Goal: Task Accomplishment & Management: Use online tool/utility

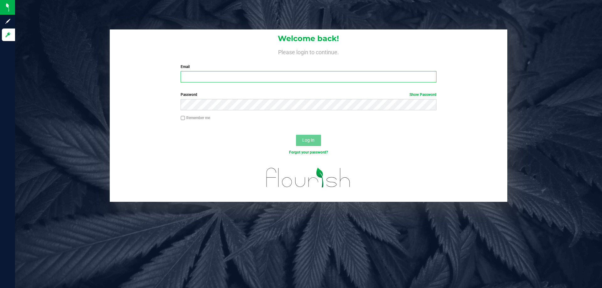
click at [235, 77] on input "Email" at bounding box center [308, 76] width 255 height 11
type input "[EMAIL_ADDRESS][DOMAIN_NAME]"
click at [296, 135] on button "Log In" at bounding box center [308, 140] width 25 height 11
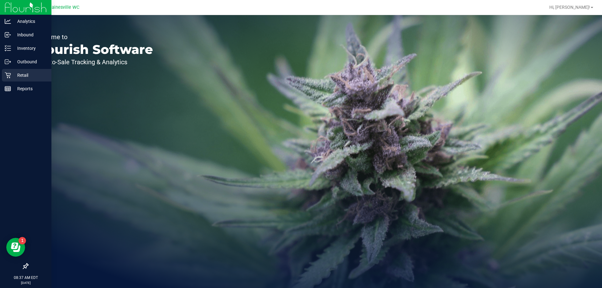
click at [10, 72] on icon at bounding box center [8, 75] width 6 height 6
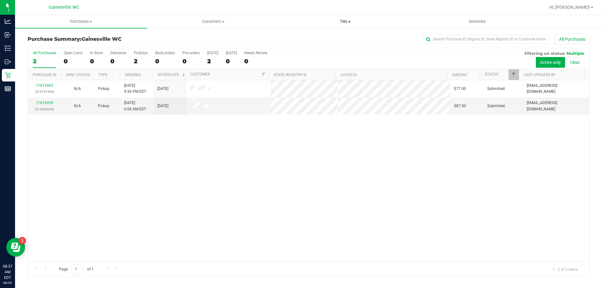
click at [352, 20] on span "Tills" at bounding box center [344, 22] width 131 height 6
click at [347, 37] on li "Manage tills" at bounding box center [345, 38] width 132 height 8
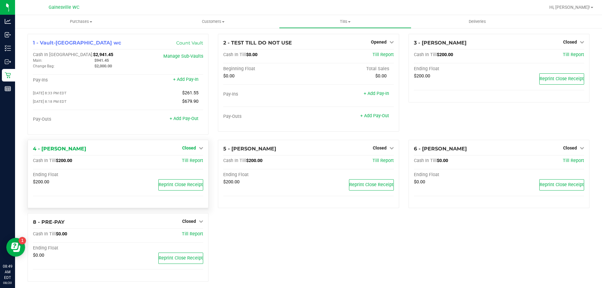
click at [189, 150] on span "Closed" at bounding box center [189, 147] width 14 height 5
click at [189, 162] on link "Open Till" at bounding box center [189, 160] width 17 height 5
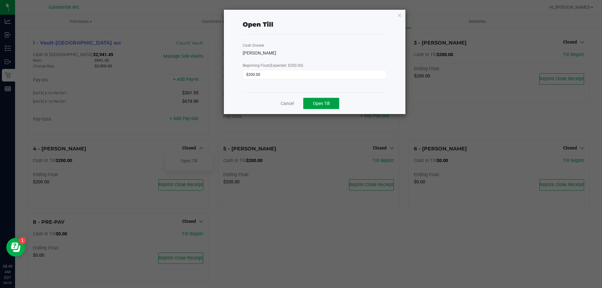
click at [329, 104] on span "Open Till" at bounding box center [321, 103] width 17 height 5
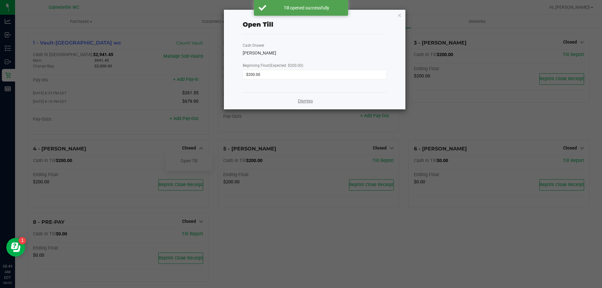
click at [307, 102] on link "Dismiss" at bounding box center [305, 101] width 15 height 7
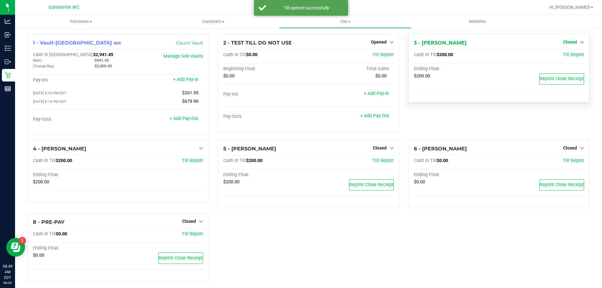
click at [563, 43] on span "Closed" at bounding box center [570, 41] width 14 height 5
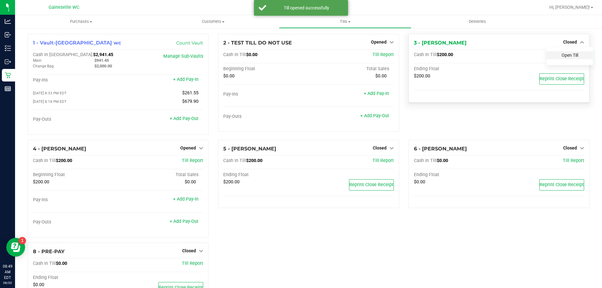
click at [565, 57] on link "Open Till" at bounding box center [569, 55] width 17 height 5
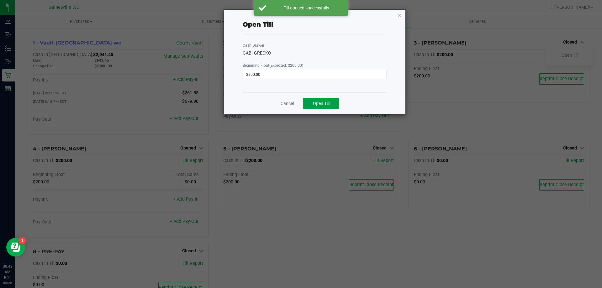
click at [332, 100] on button "Open Till" at bounding box center [321, 103] width 36 height 11
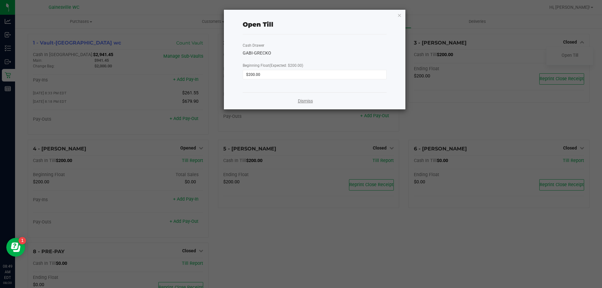
click at [300, 103] on link "Dismiss" at bounding box center [305, 101] width 15 height 7
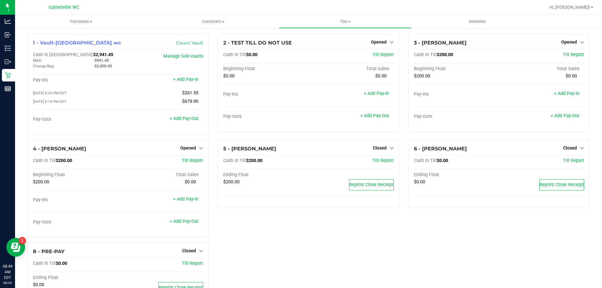
click at [311, 231] on div "5 - GARY-VALENCIANO Closed Open Till Cash In Till $200.00 Till Report Ending Fl…" at bounding box center [308, 191] width 190 height 103
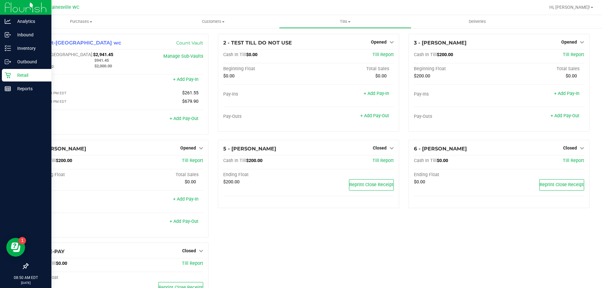
click at [6, 75] on icon at bounding box center [8, 75] width 6 height 6
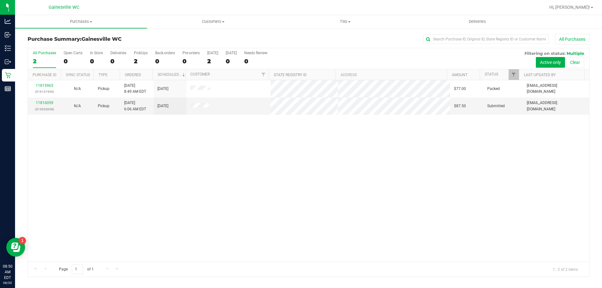
click at [167, 154] on div "11815965 (316137456) N/A Pickup 8/20/2025 8:49 AM EDT 8/20/2025 $77.00 Packed m…" at bounding box center [308, 170] width 561 height 181
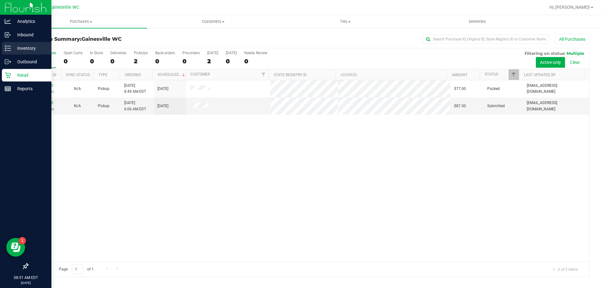
click at [10, 50] on icon at bounding box center [8, 48] width 6 height 6
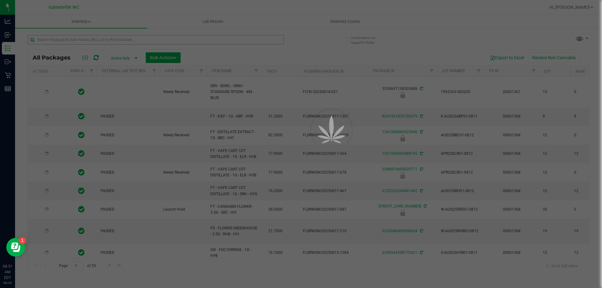
click at [119, 37] on div at bounding box center [301, 144] width 602 height 288
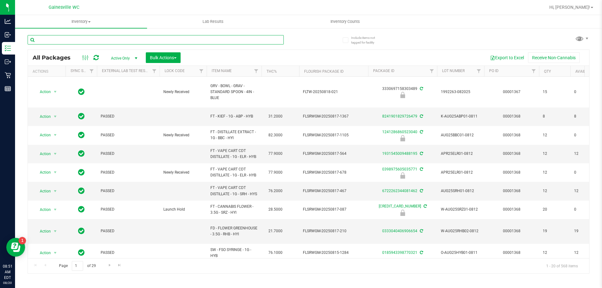
click at [119, 37] on input "text" at bounding box center [156, 39] width 256 height 9
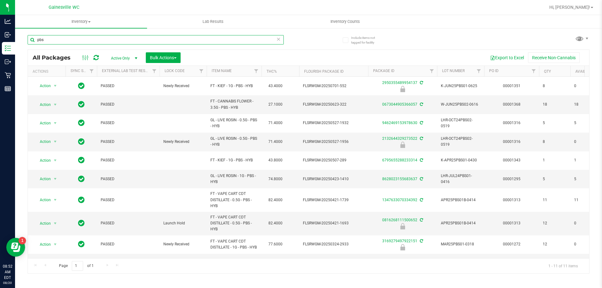
click at [276, 40] on input "pbs" at bounding box center [156, 39] width 256 height 9
type input "pbs"
click at [277, 40] on icon at bounding box center [278, 39] width 4 height 8
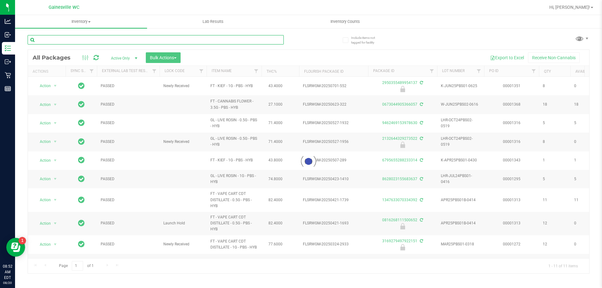
click at [260, 40] on input "text" at bounding box center [156, 39] width 256 height 9
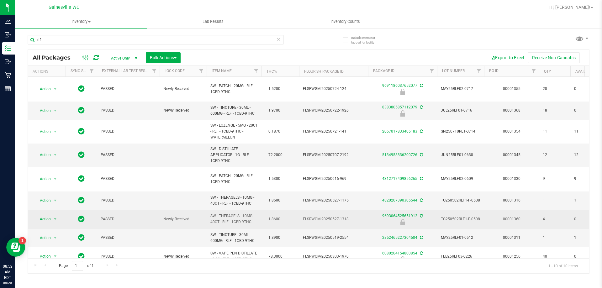
drag, startPoint x: 254, startPoint y: 211, endPoint x: 222, endPoint y: 201, distance: 33.3
click at [222, 213] on span "SW - THERAGELS - 10MG - 40CT - RLF - 1CBD-9THC" at bounding box center [233, 219] width 47 height 12
click at [221, 213] on span "SW - THERAGELS - 10MG - 40CT - RLF - 1CBD-9THC" at bounding box center [233, 219] width 47 height 12
drag, startPoint x: 219, startPoint y: 202, endPoint x: 258, endPoint y: 213, distance: 40.5
click at [258, 213] on td "SW - THERAGELS - 10MG - 40CT - RLF - 1CBD-9THC" at bounding box center [234, 219] width 55 height 18
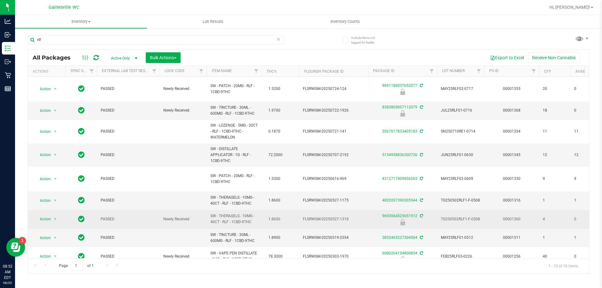
click at [258, 213] on td "SW - THERAGELS - 10MG - 40CT - RLF - 1CBD-9THC" at bounding box center [234, 219] width 55 height 18
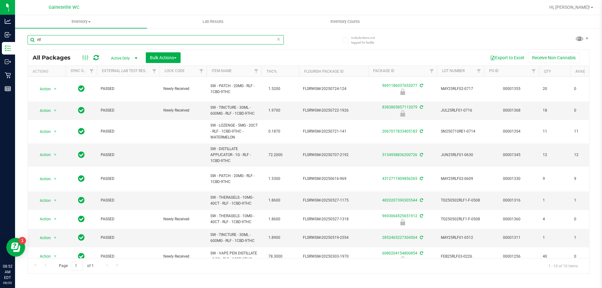
click at [129, 37] on input "rlf" at bounding box center [156, 39] width 256 height 9
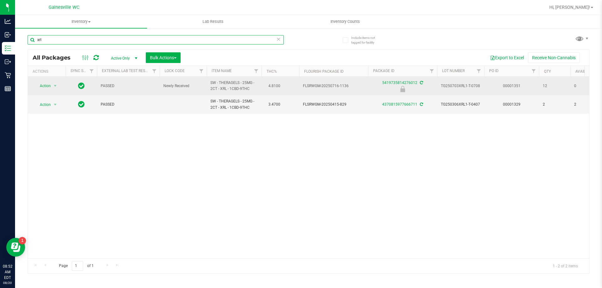
type input "xrl"
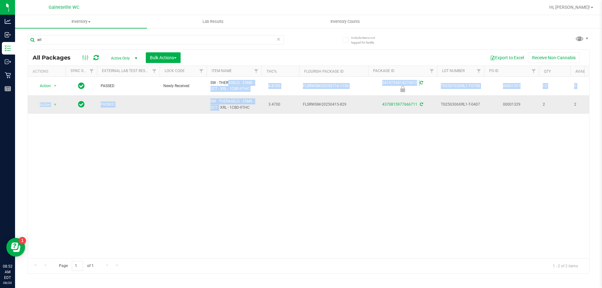
drag, startPoint x: 211, startPoint y: 82, endPoint x: 249, endPoint y: 102, distance: 43.2
click at [250, 103] on span "SW - THERAGELS - 25MG - 2CT - XRL - 1CBD-9THC" at bounding box center [233, 104] width 47 height 12
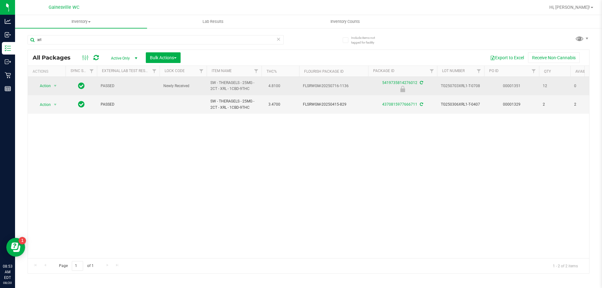
drag, startPoint x: 250, startPoint y: 105, endPoint x: 222, endPoint y: 81, distance: 36.7
click at [222, 81] on span "SW - THERAGELS - 25MG - 2CT - XRL - 1CBD-9THC" at bounding box center [233, 86] width 47 height 12
click at [230, 87] on span "SW - THERAGELS - 25MG - 2CT - XRL - 1CBD-9THC" at bounding box center [233, 86] width 47 height 12
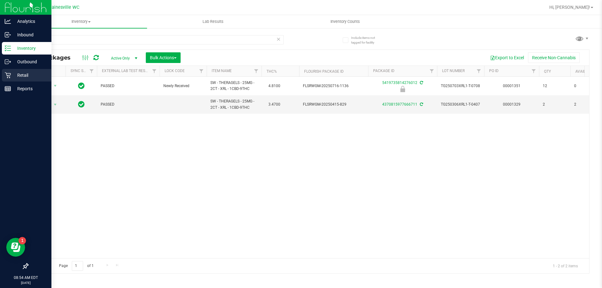
click at [11, 80] on div "Retail" at bounding box center [27, 75] width 50 height 13
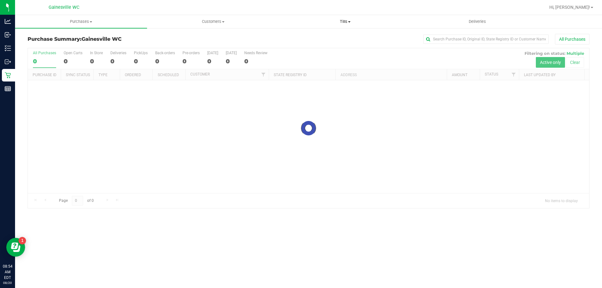
click at [339, 23] on span "Tills" at bounding box center [344, 22] width 131 height 6
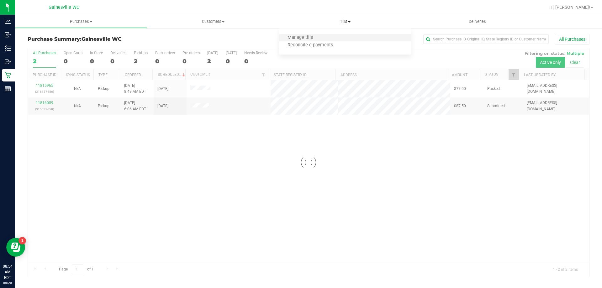
click at [338, 40] on li "Manage tills" at bounding box center [345, 38] width 132 height 8
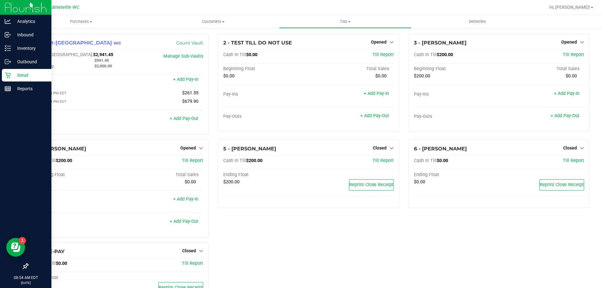
click at [8, 76] on icon at bounding box center [8, 75] width 6 height 6
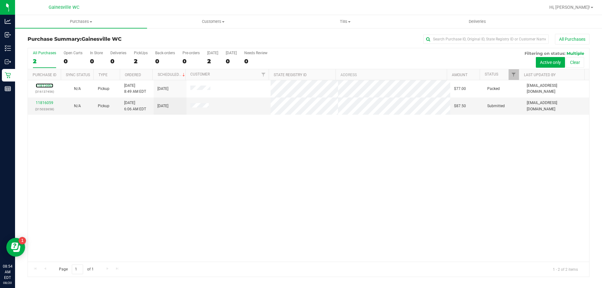
click at [44, 86] on link "11815965" at bounding box center [45, 85] width 18 height 4
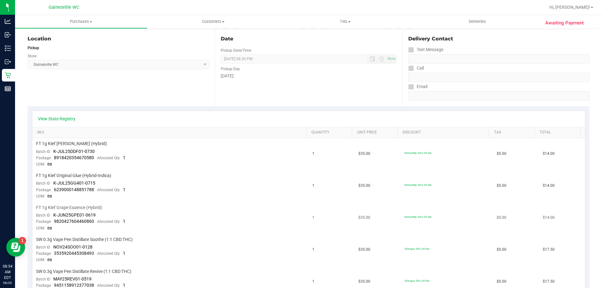
scroll to position [125, 0]
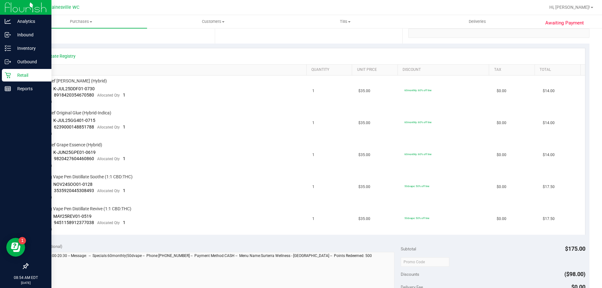
click at [13, 73] on p "Retail" at bounding box center [30, 75] width 38 height 8
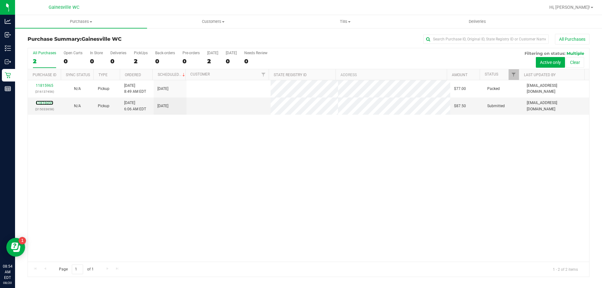
click at [50, 102] on link "11816059" at bounding box center [45, 103] width 18 height 4
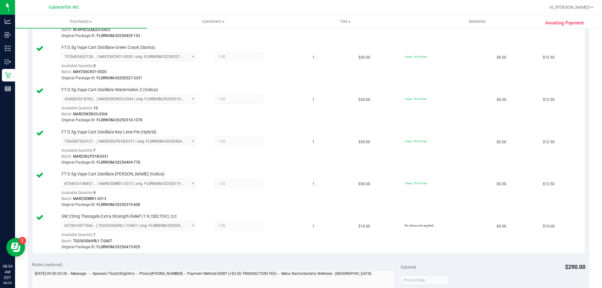
scroll to position [251, 0]
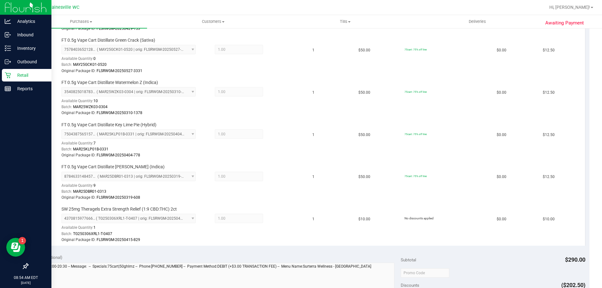
click at [10, 76] on icon at bounding box center [8, 75] width 6 height 6
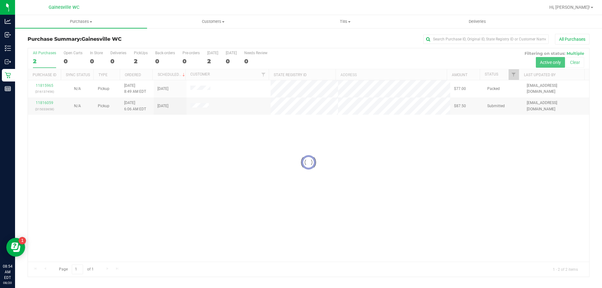
click at [313, 168] on div at bounding box center [308, 162] width 561 height 228
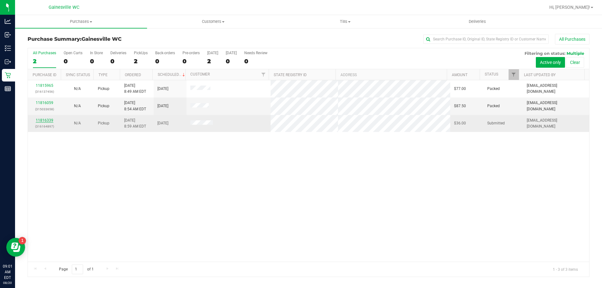
click at [39, 121] on link "11816339" at bounding box center [45, 120] width 18 height 4
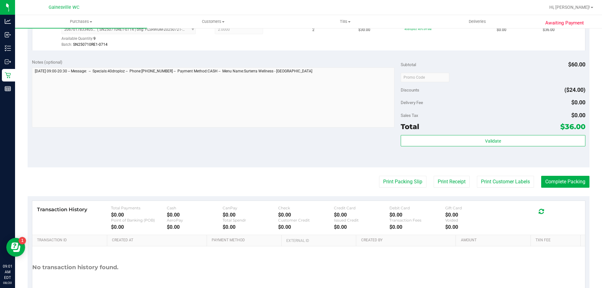
scroll to position [202, 0]
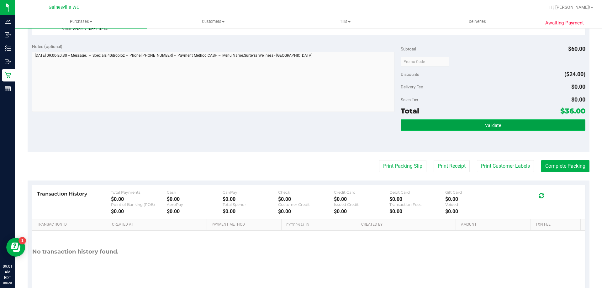
click at [451, 125] on button "Validate" at bounding box center [492, 124] width 184 height 11
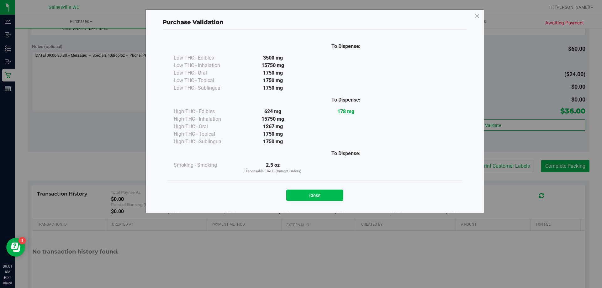
click at [315, 196] on button "Close" at bounding box center [314, 195] width 57 height 11
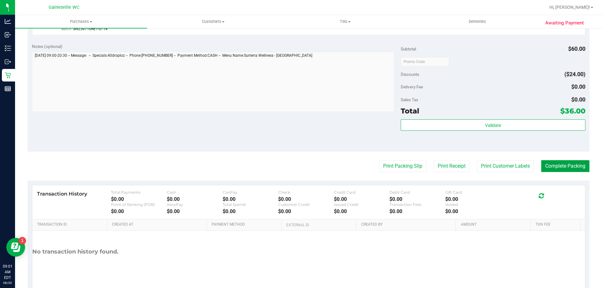
click at [551, 162] on button "Complete Packing" at bounding box center [565, 166] width 48 height 12
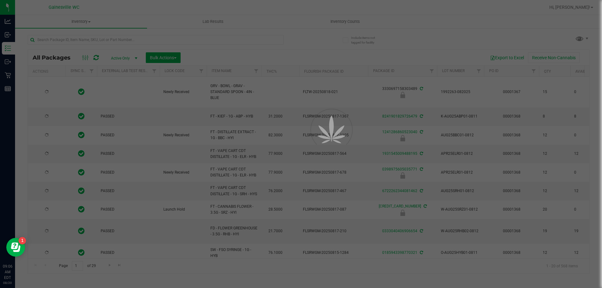
click at [169, 42] on div at bounding box center [301, 144] width 602 height 288
click at [169, 40] on input "text" at bounding box center [156, 39] width 256 height 9
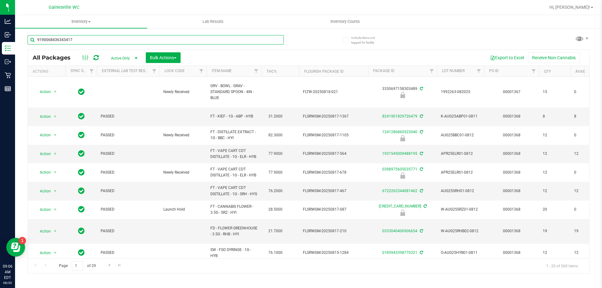
type input "9190068436343417"
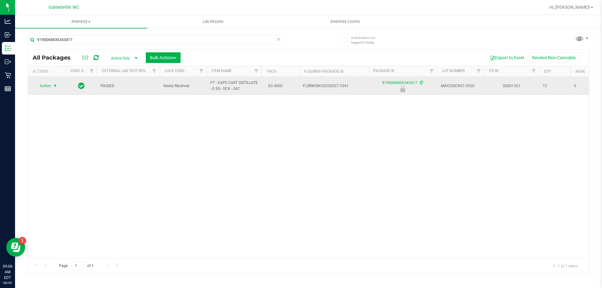
click at [58, 85] on span "select" at bounding box center [55, 85] width 5 height 5
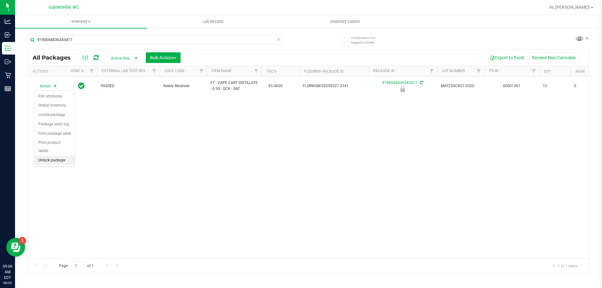
click at [56, 156] on li "Unlock package" at bounding box center [54, 160] width 40 height 9
